Goal: Navigation & Orientation: Find specific page/section

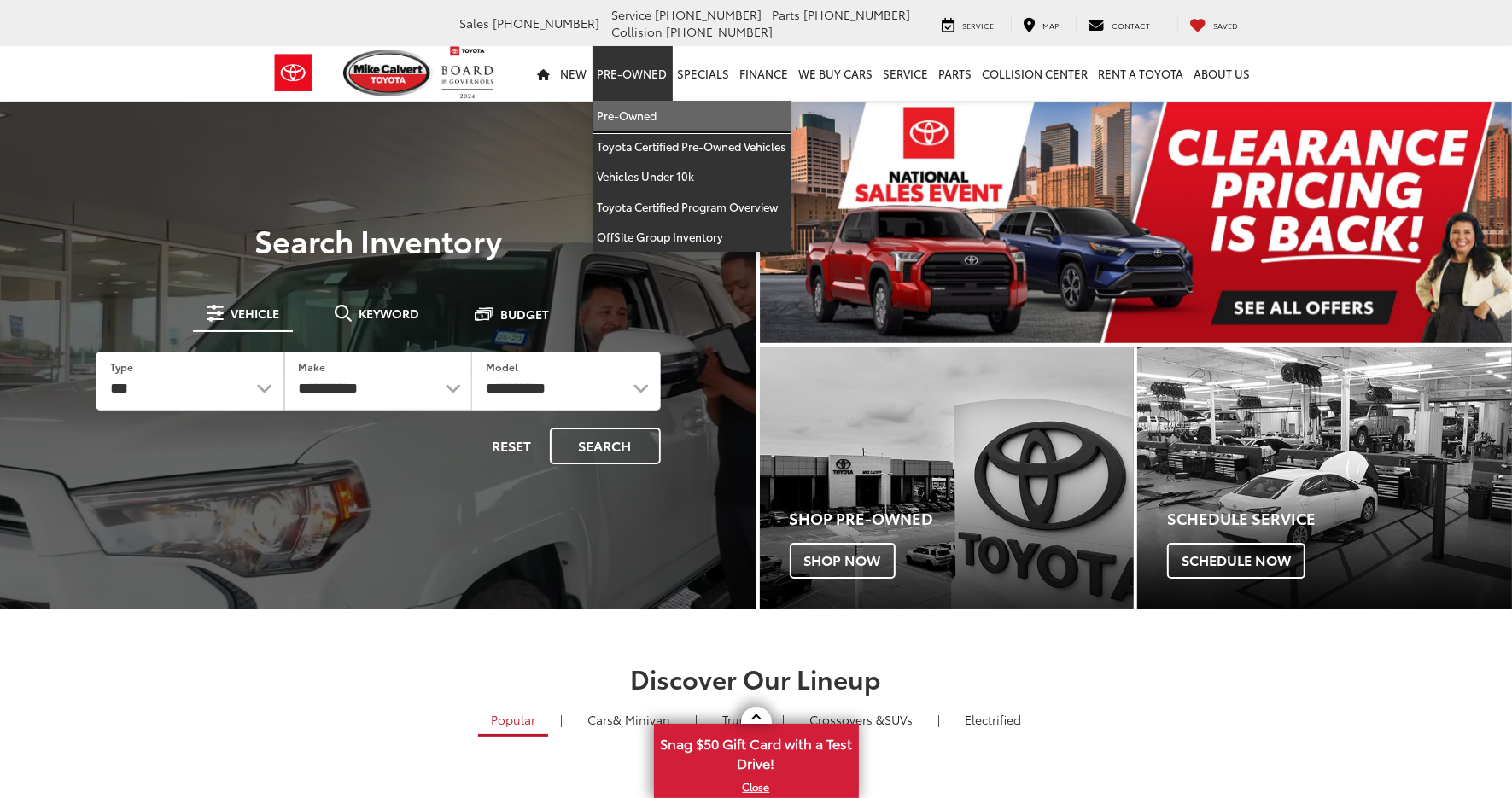
drag, startPoint x: 659, startPoint y: 121, endPoint x: 668, endPoint y: 135, distance: 16.6
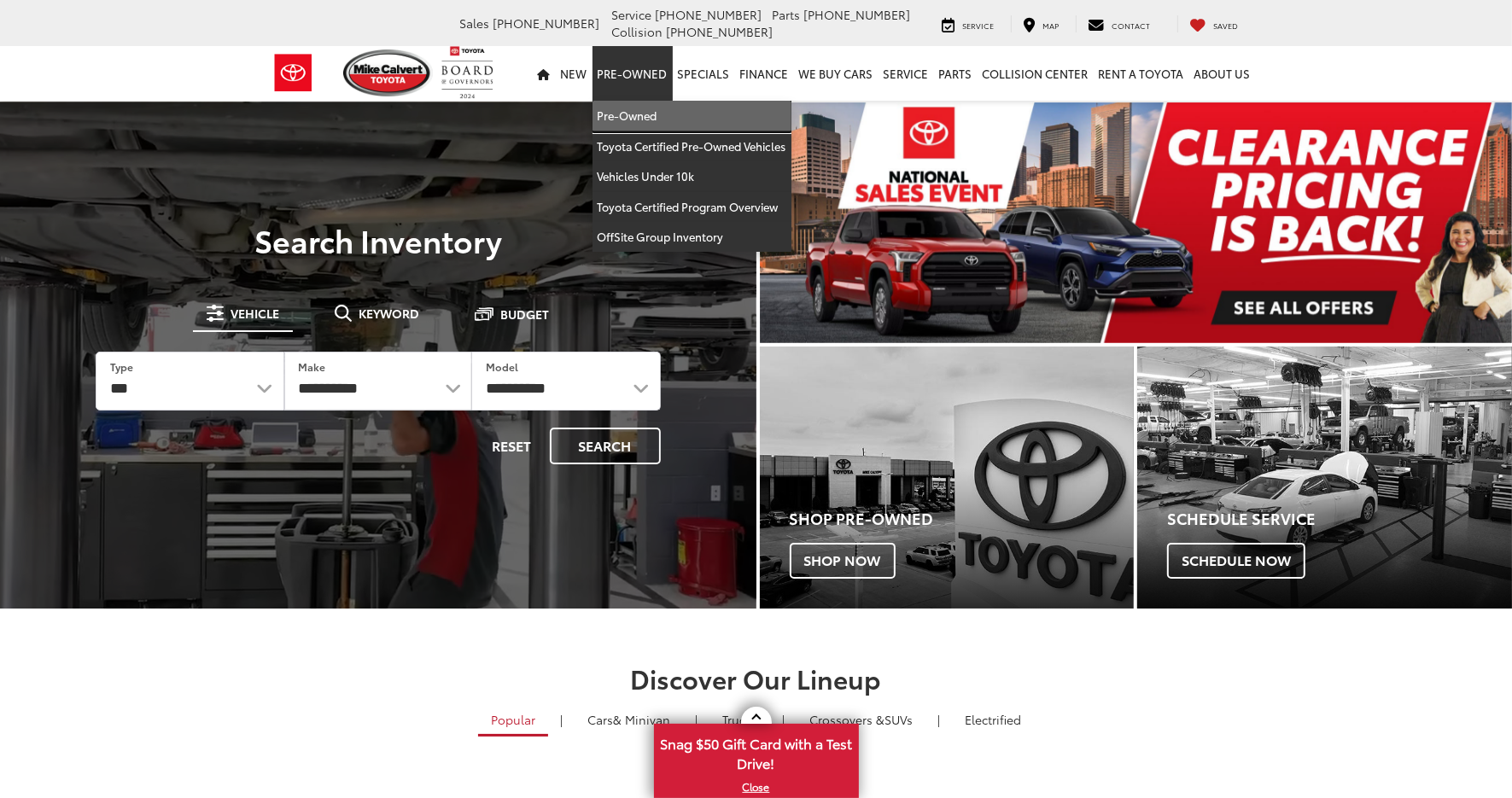
click at [662, 121] on link "Pre-Owned" at bounding box center [691, 115] width 199 height 31
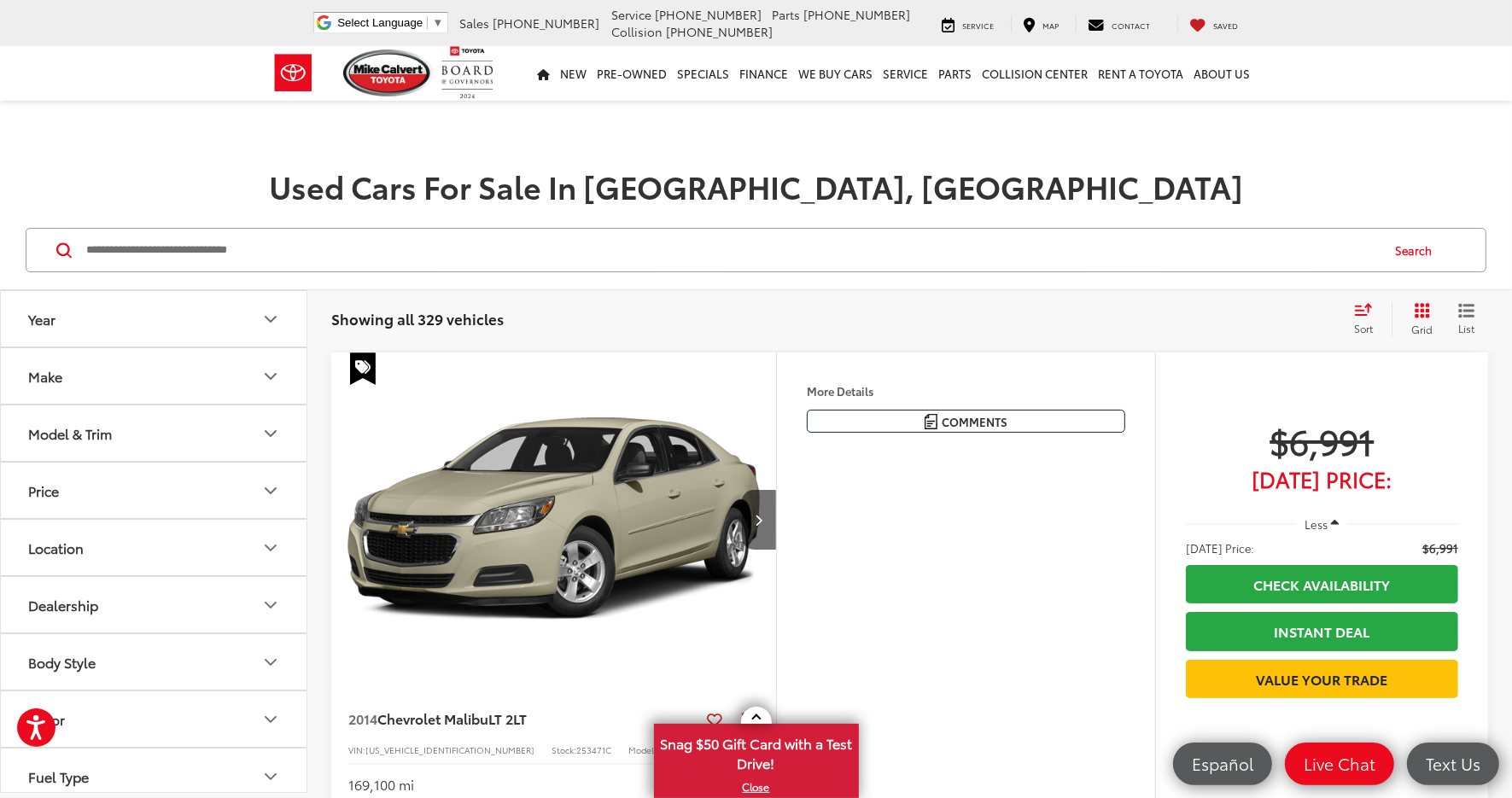
drag, startPoint x: 282, startPoint y: 255, endPoint x: 295, endPoint y: 249, distance: 14.3
click at [282, 254] on input "Search by Make, Model, or Keyword" at bounding box center [731, 250] width 1294 height 41
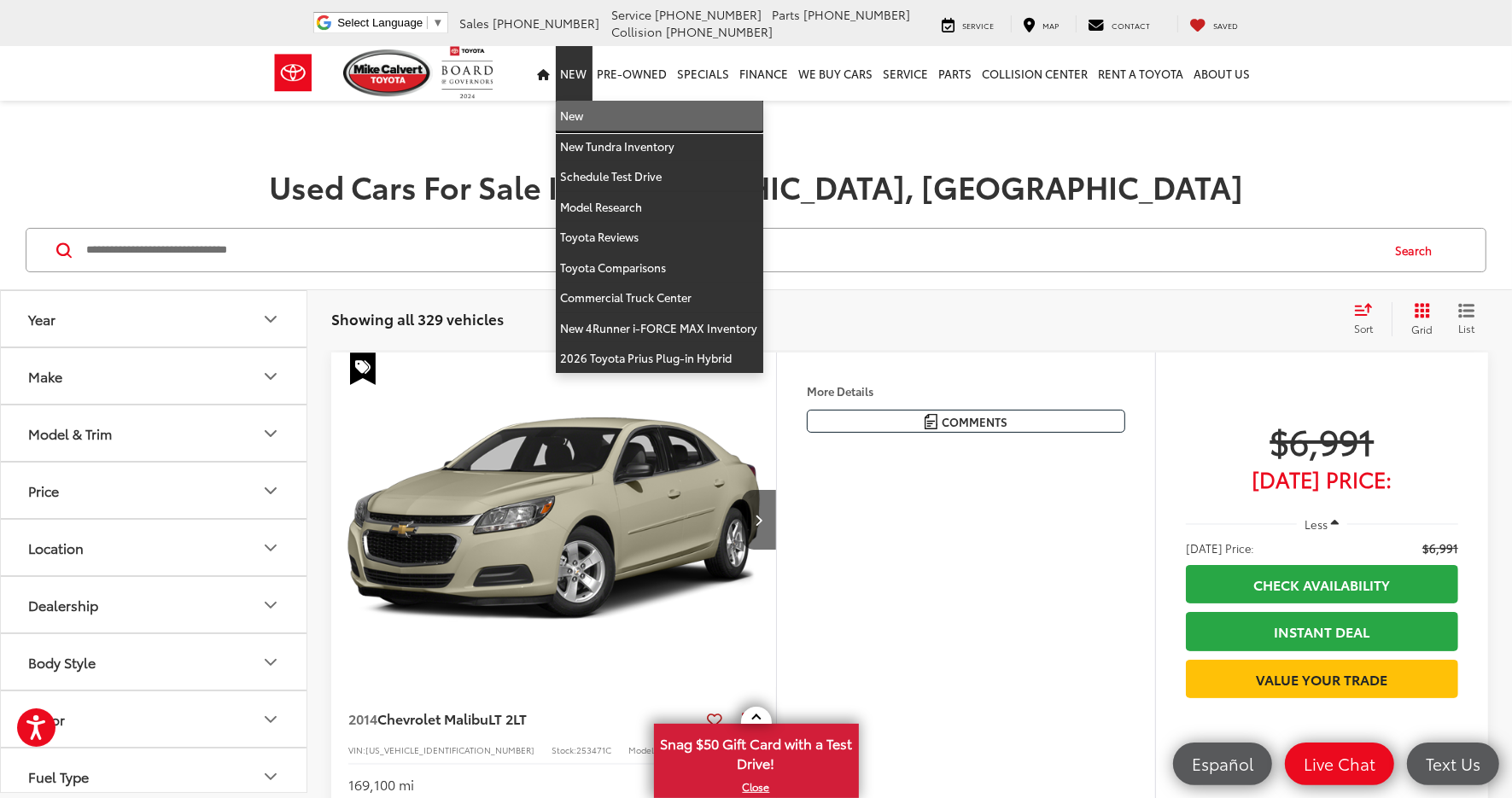
click at [596, 120] on link "New" at bounding box center [660, 115] width 208 height 31
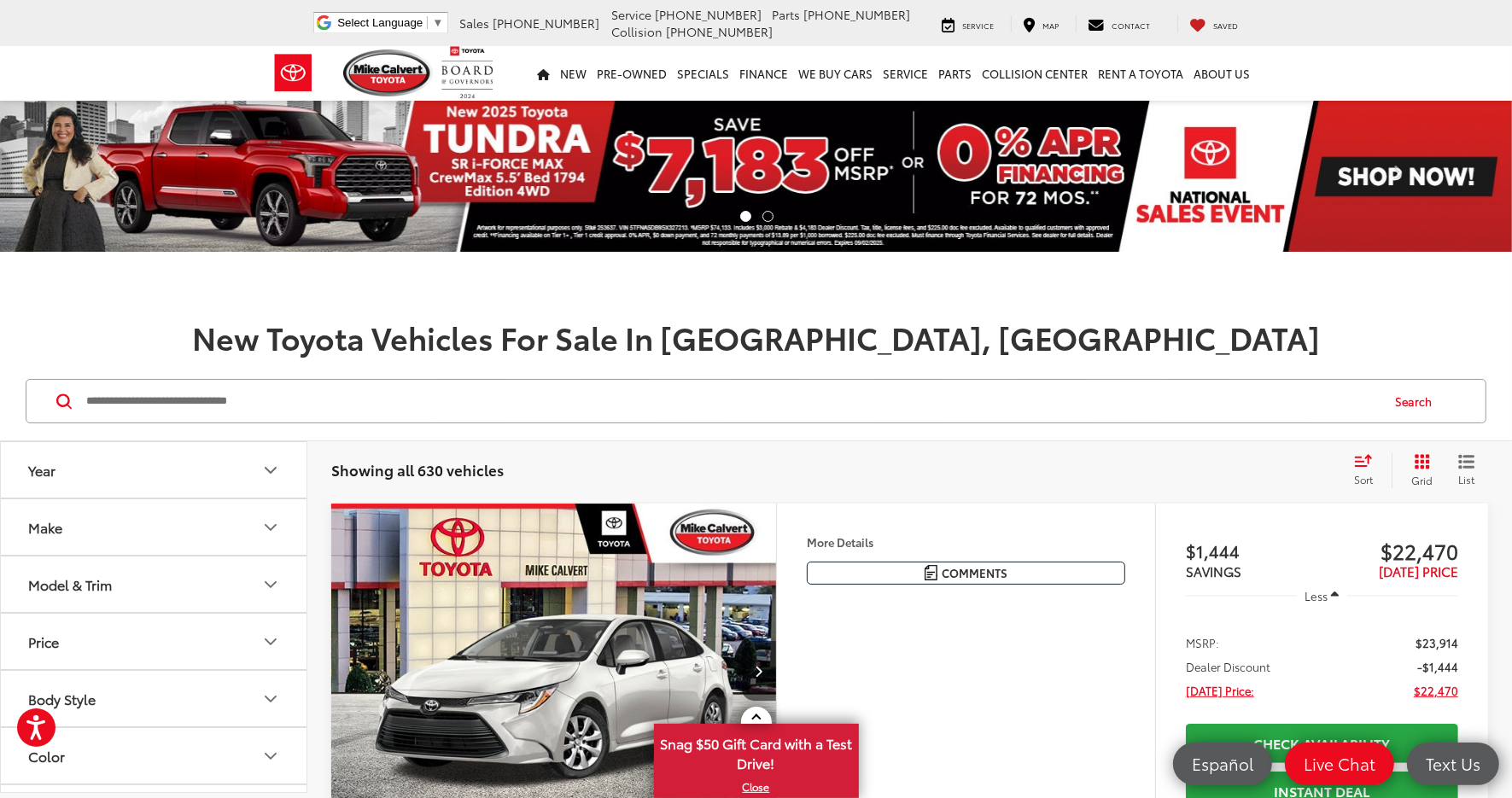
click at [309, 403] on input "Search by Make, Model, or Keyword" at bounding box center [731, 401] width 1294 height 41
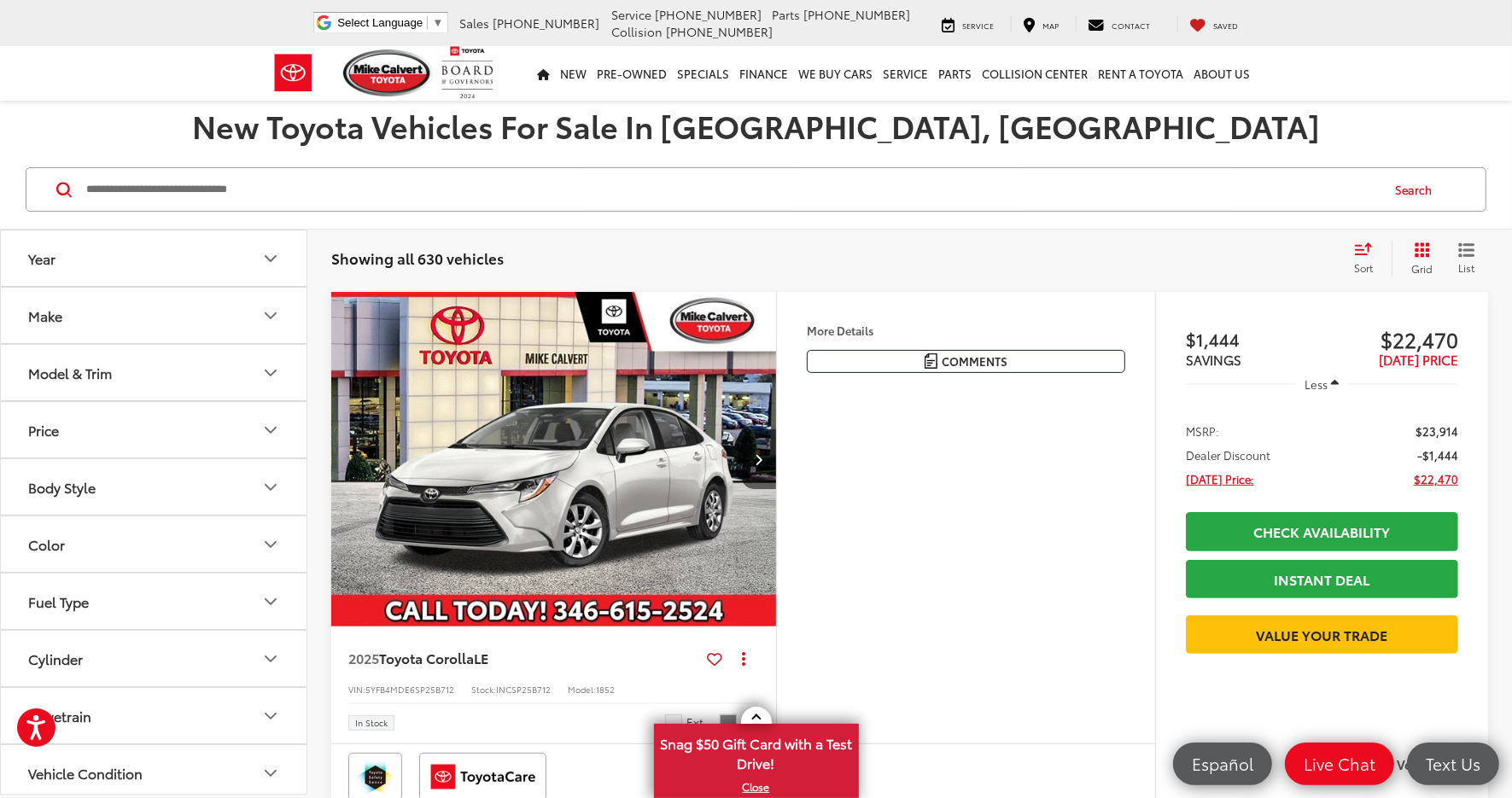
scroll to position [214, 0]
